Goal: Ask a question

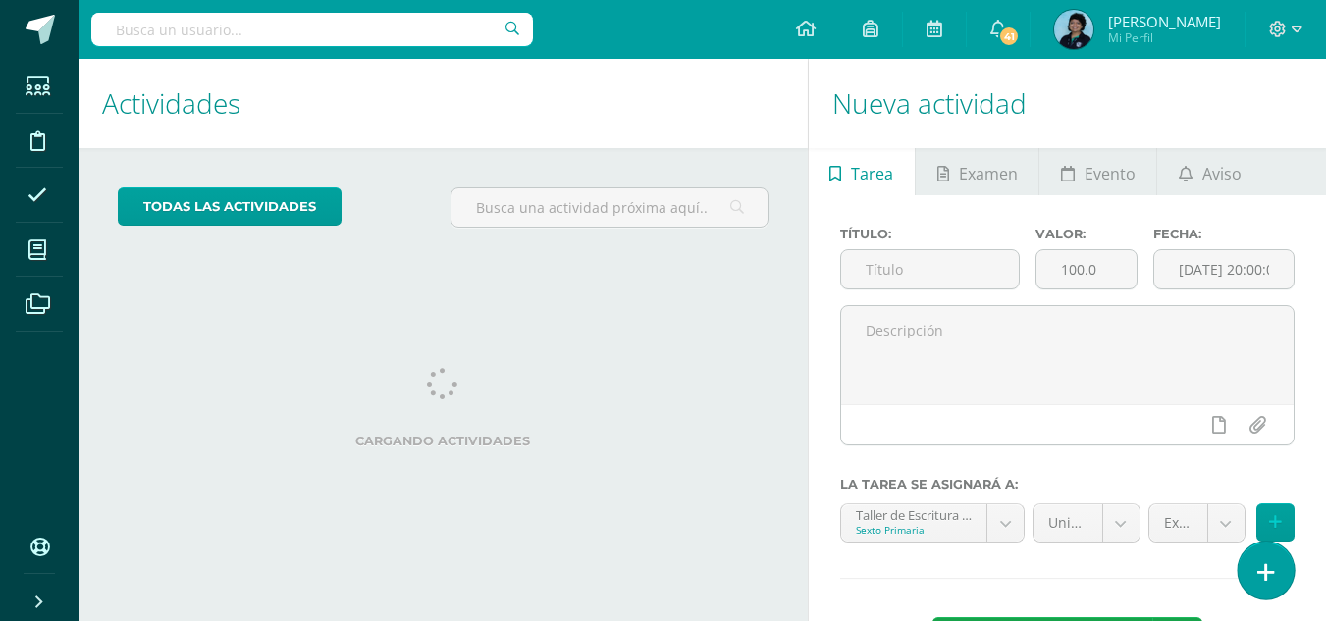
click at [1274, 557] on link at bounding box center [1266, 570] width 56 height 57
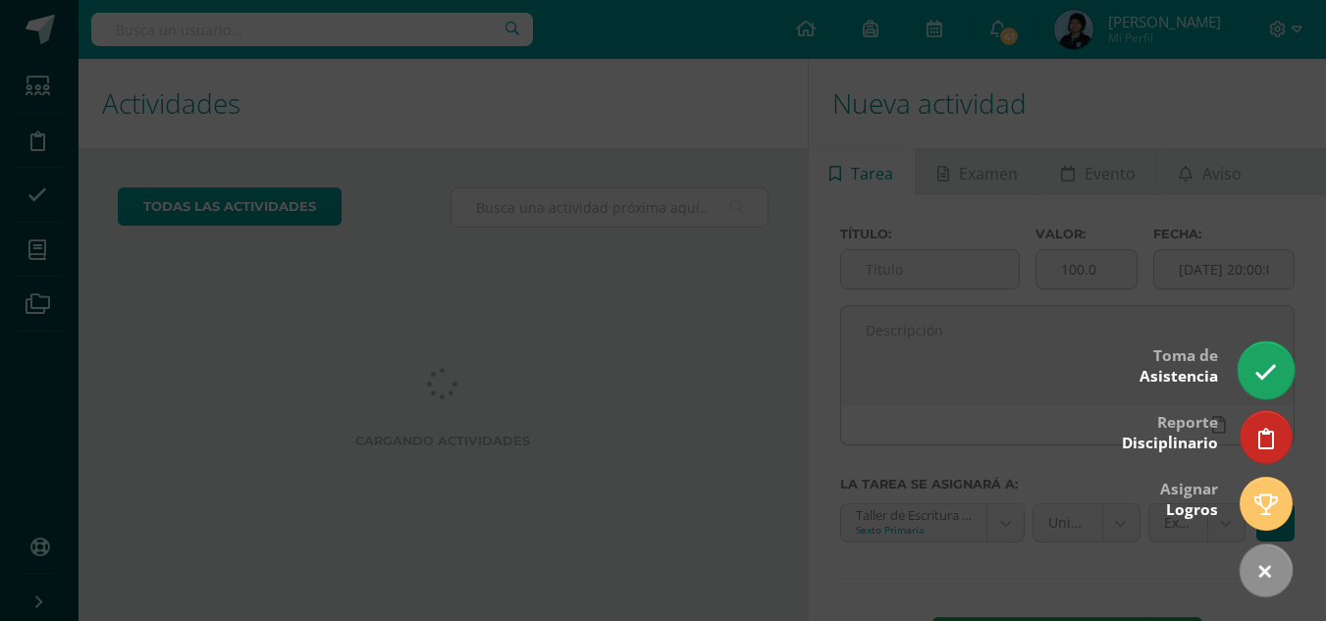
click at [1273, 391] on link at bounding box center [1266, 370] width 56 height 57
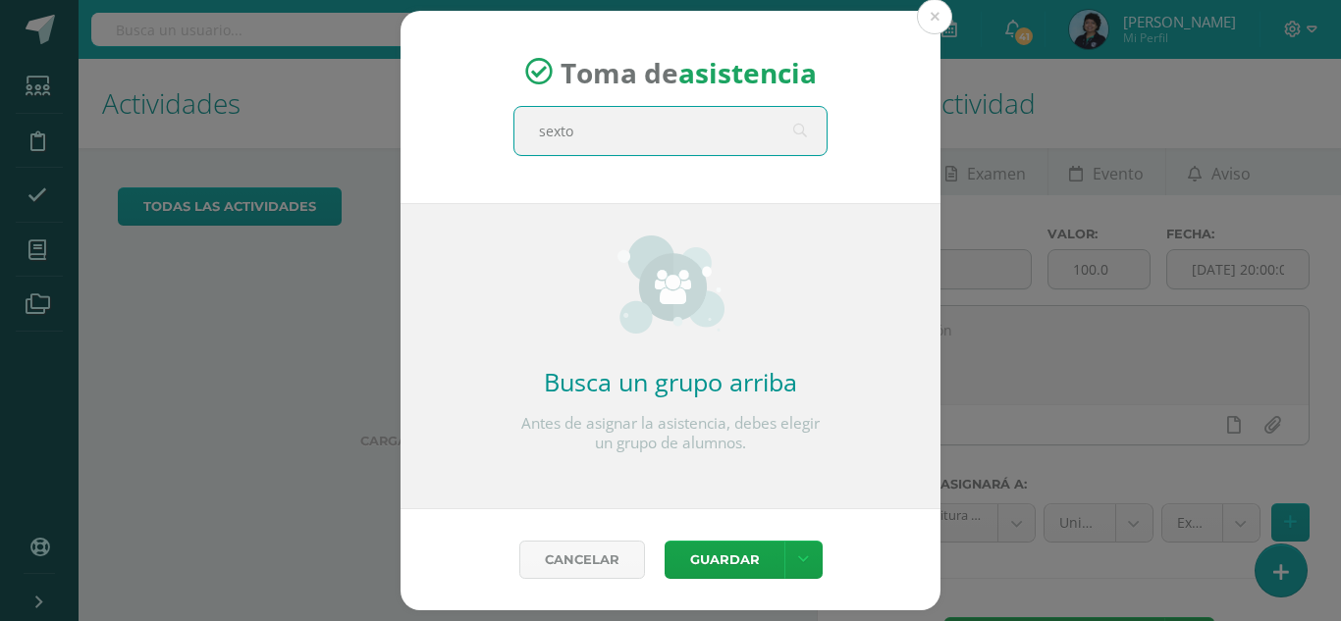
type input "sexto a"
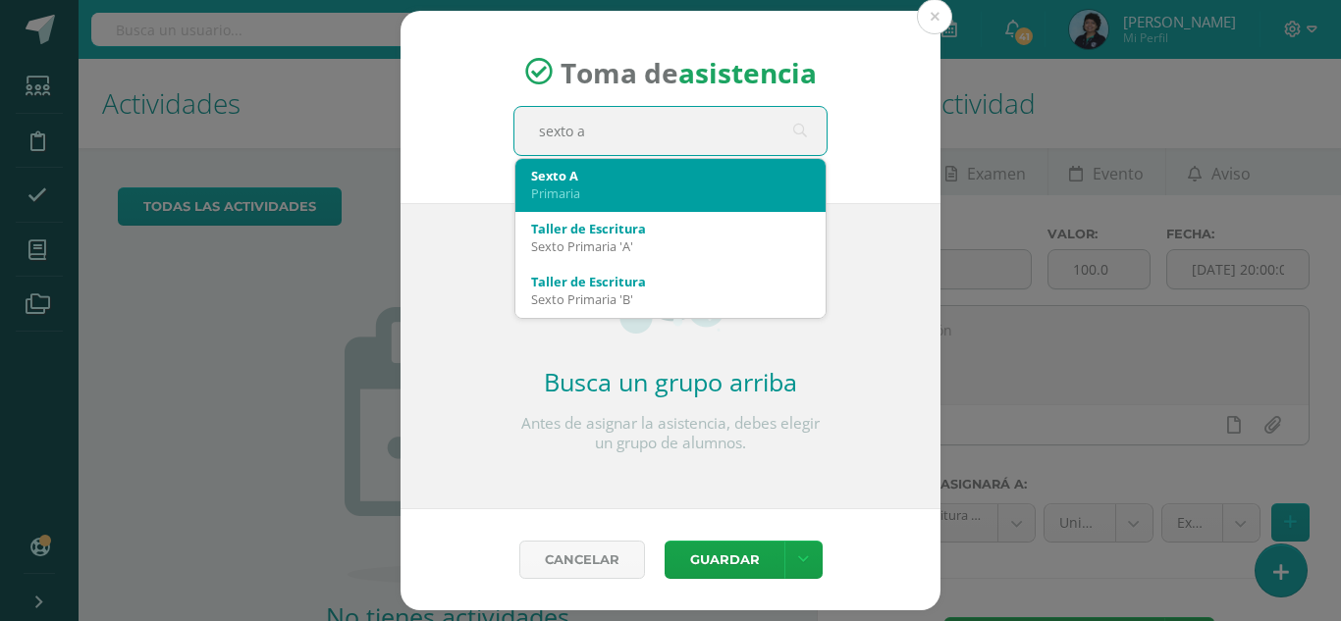
click at [658, 195] on div "Primaria" at bounding box center [670, 194] width 279 height 18
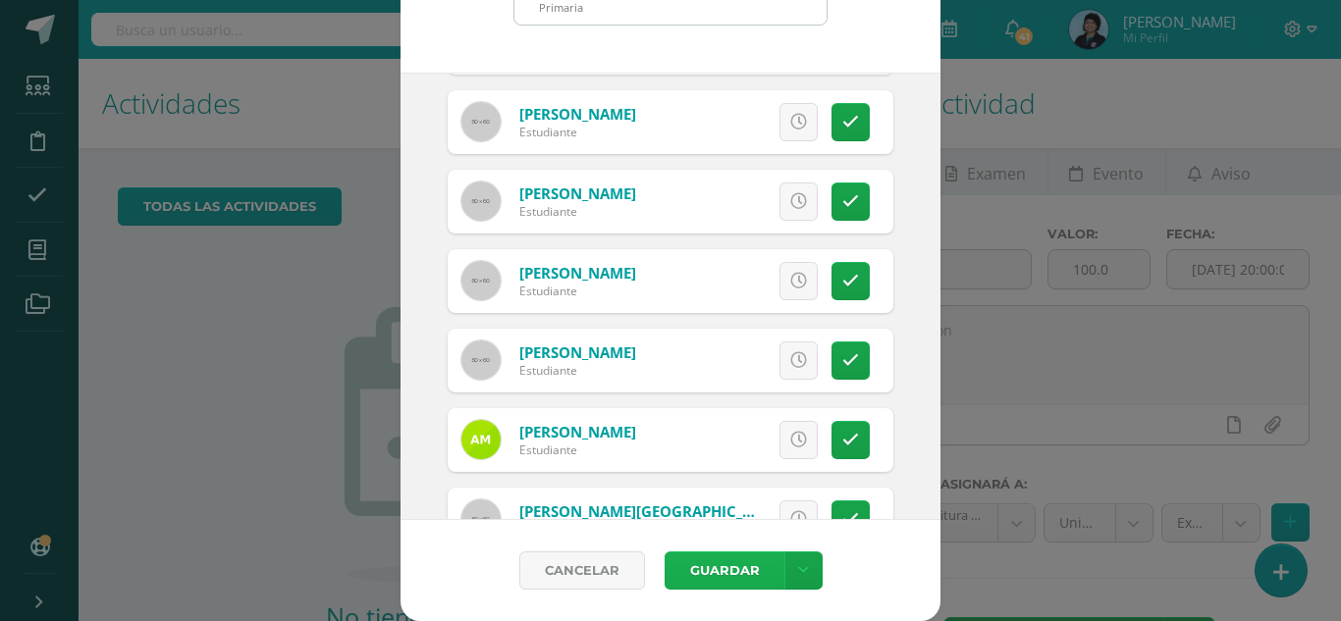
scroll to position [1472, 0]
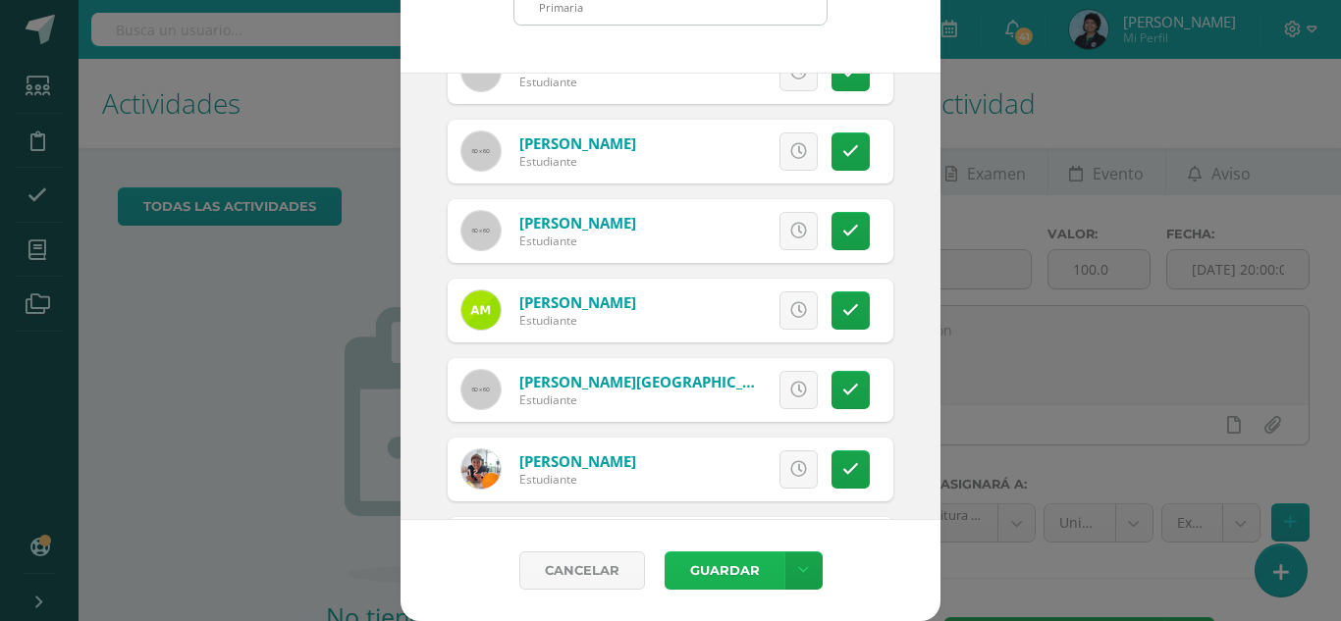
click at [746, 570] on button "Guardar" at bounding box center [724, 571] width 120 height 38
